Goal: Information Seeking & Learning: Learn about a topic

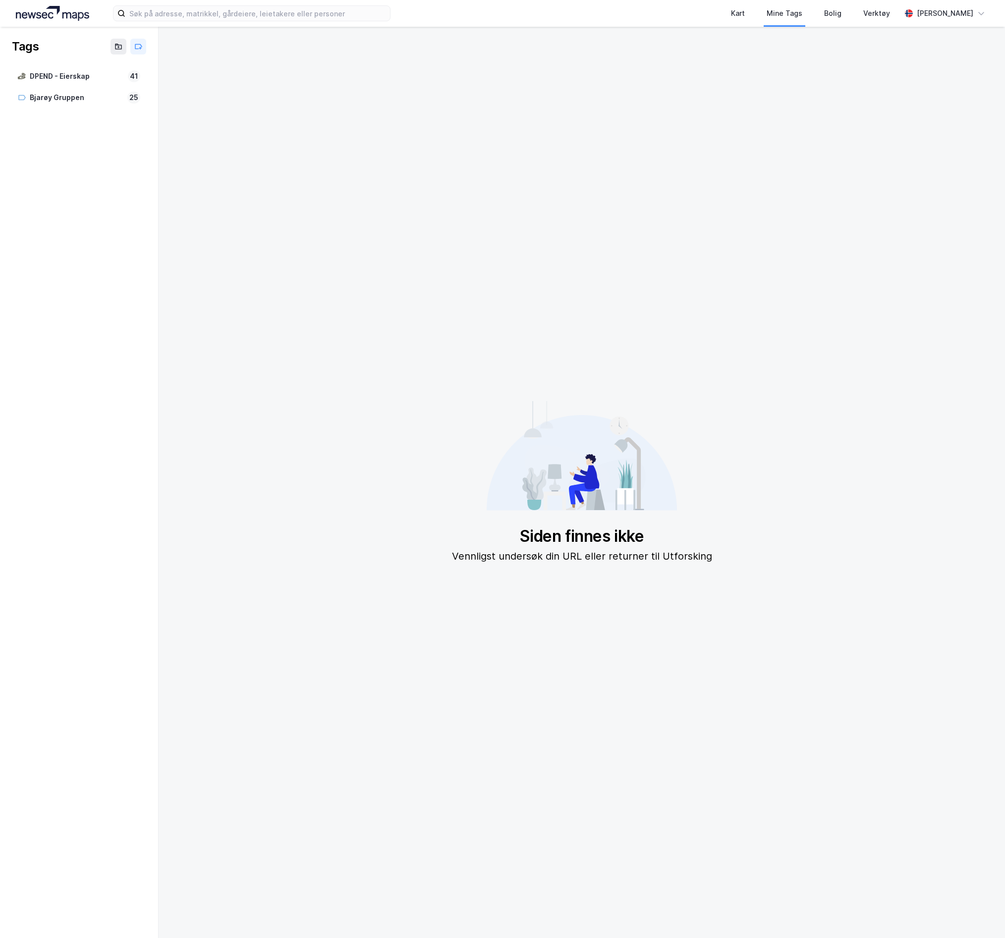
click at [69, 14] on img at bounding box center [52, 13] width 73 height 15
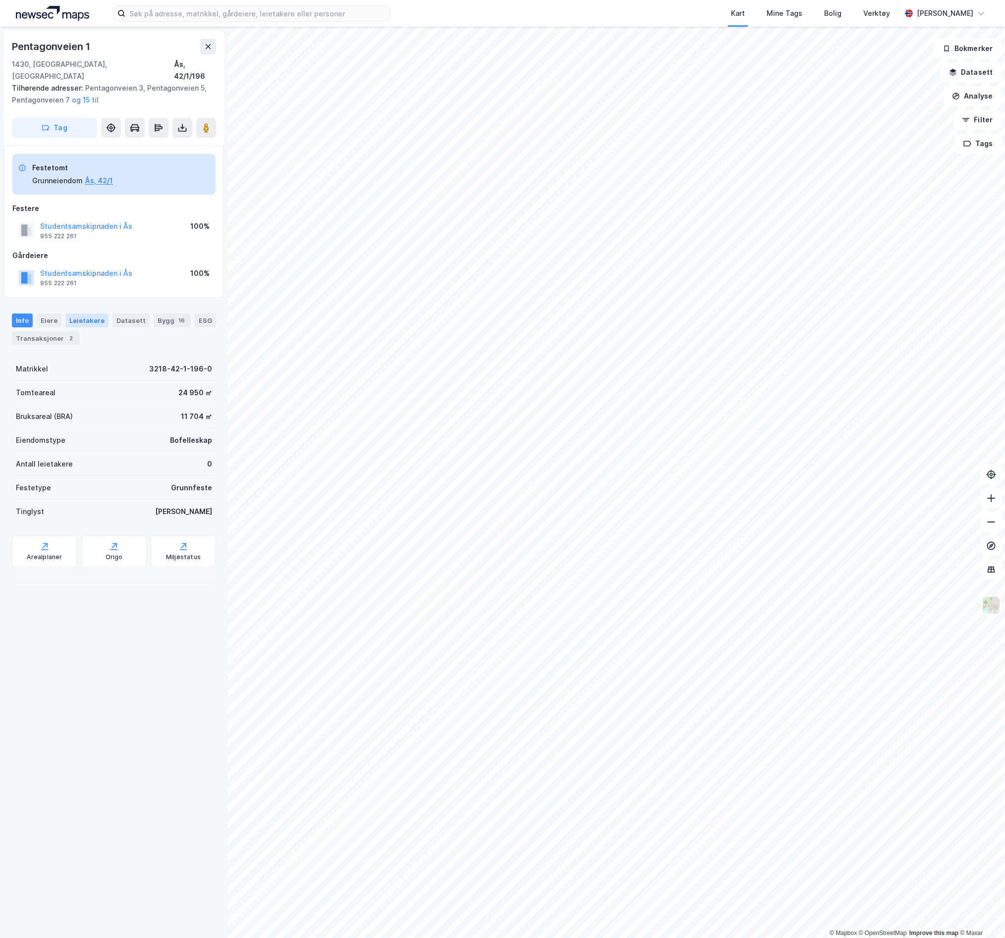
click at [79, 314] on div "Leietakere" at bounding box center [86, 321] width 43 height 14
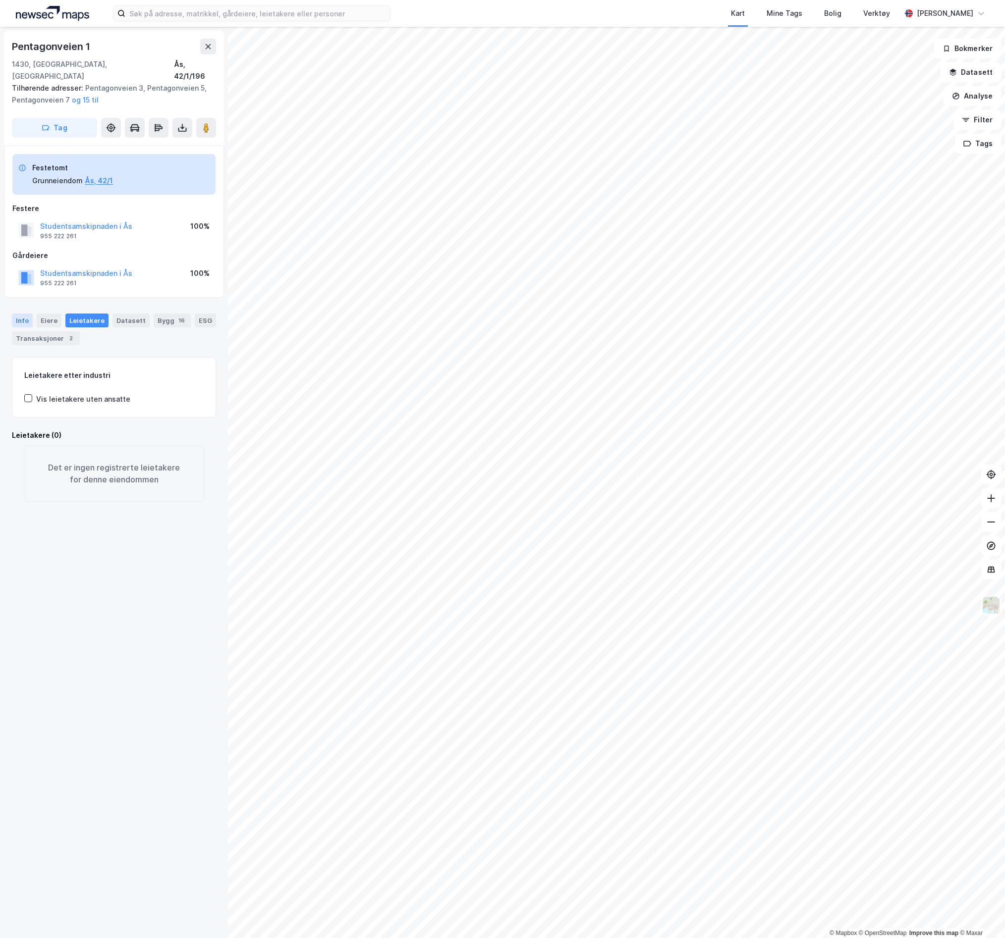
click at [27, 314] on div "Info" at bounding box center [22, 321] width 21 height 14
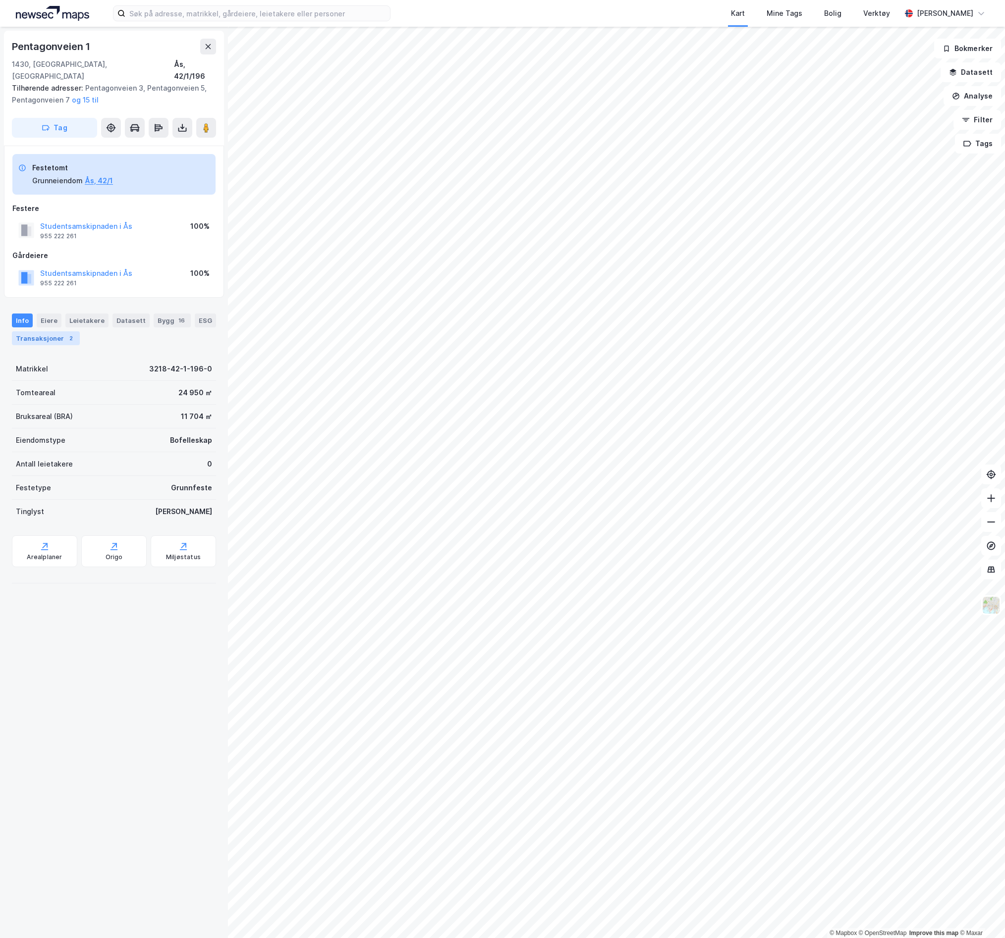
click at [51, 331] on div "Transaksjoner 2" at bounding box center [46, 338] width 68 height 14
